Goal: Check status: Check status

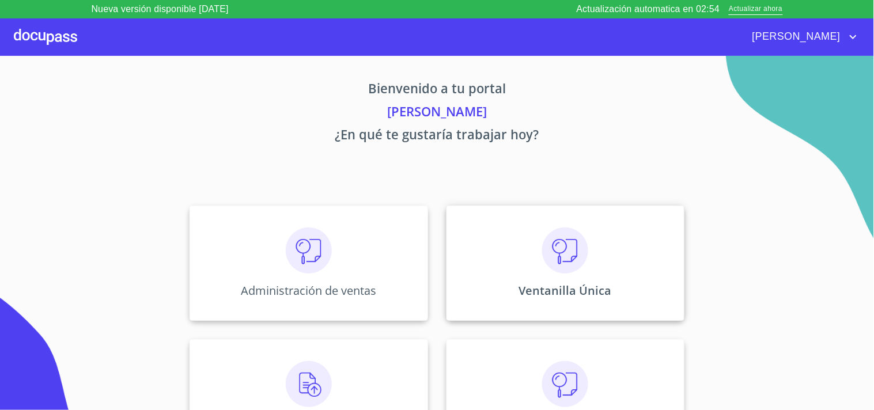
click at [623, 249] on div "Ventanilla Única" at bounding box center [566, 263] width 238 height 115
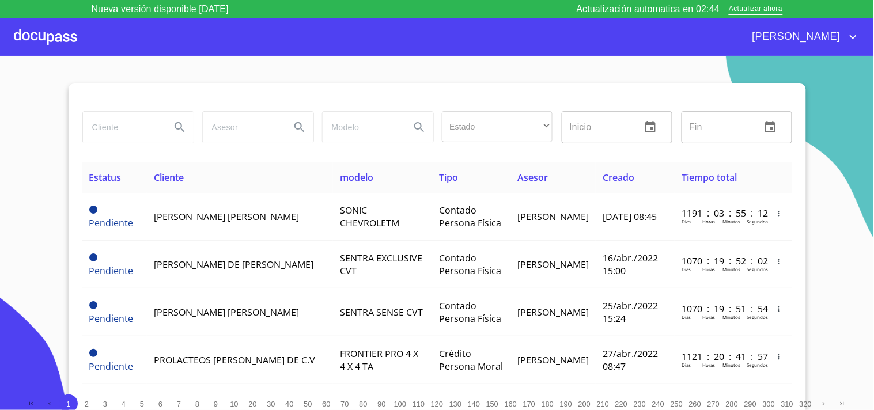
click at [131, 134] on input "search" at bounding box center [122, 127] width 78 height 31
type input "[PERSON_NAME] del [PERSON_NAME]"
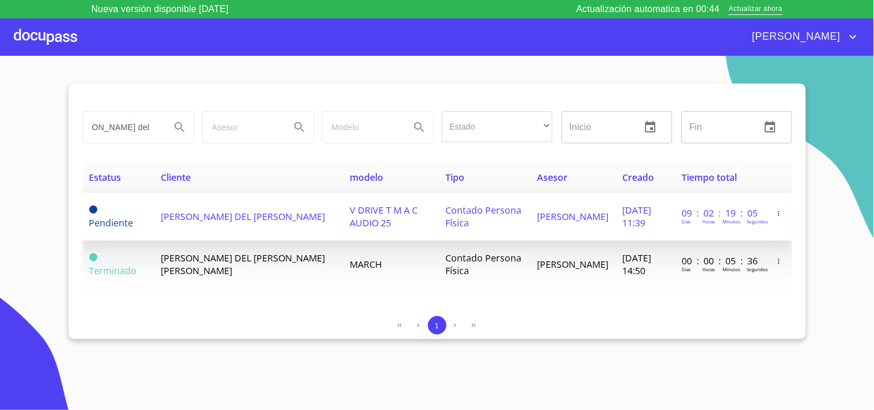
scroll to position [0, 0]
click at [284, 216] on td "[PERSON_NAME] DEL [PERSON_NAME]" at bounding box center [248, 217] width 189 height 48
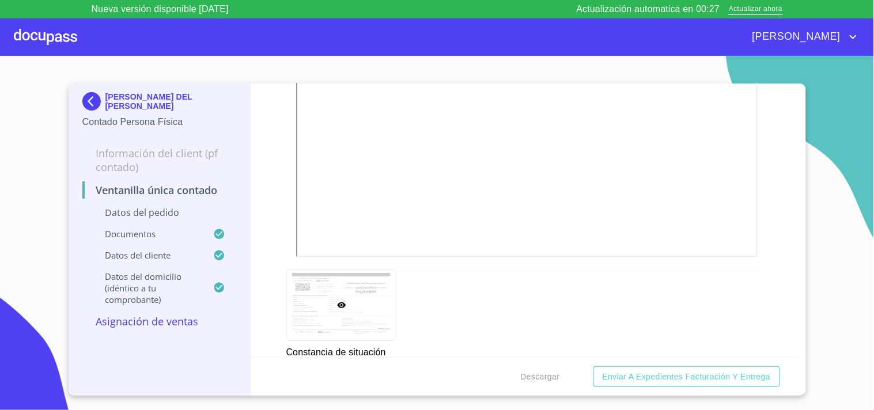
scroll to position [2113, 0]
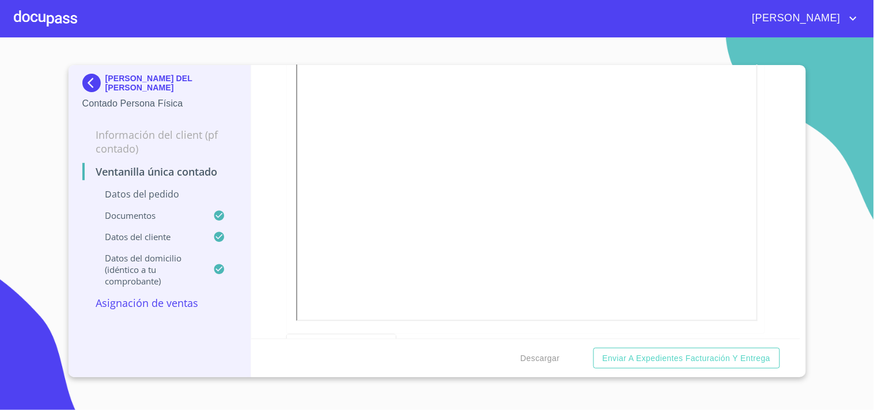
scroll to position [640, 0]
